Goal: Navigation & Orientation: Find specific page/section

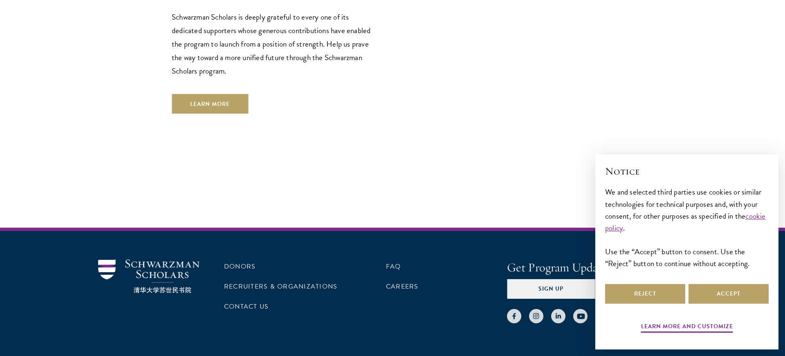
scroll to position [2352, 0]
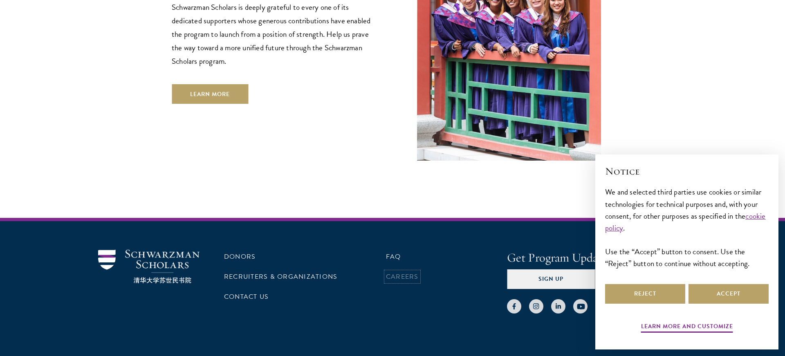
click at [390, 272] on link "Careers" at bounding box center [402, 277] width 33 height 10
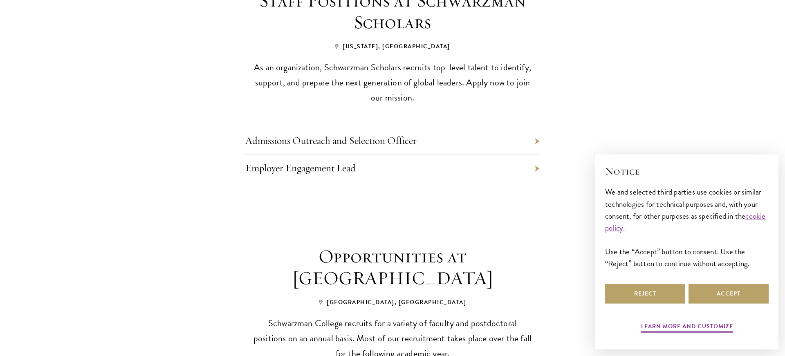
scroll to position [466, 0]
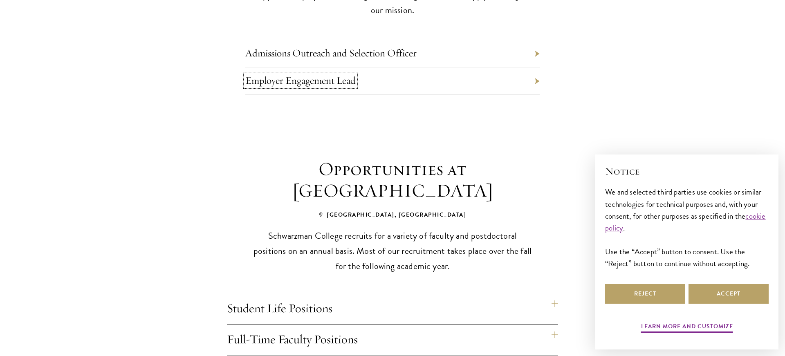
click at [305, 78] on link "Employer Engagement Lead" at bounding box center [300, 80] width 110 height 13
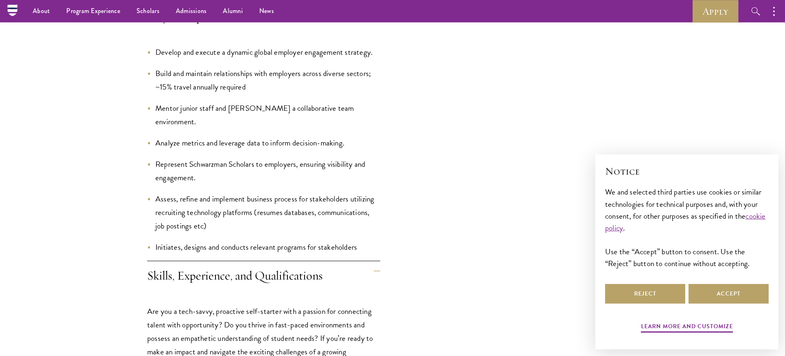
scroll to position [841, 0]
